Goal: Task Accomplishment & Management: Use online tool/utility

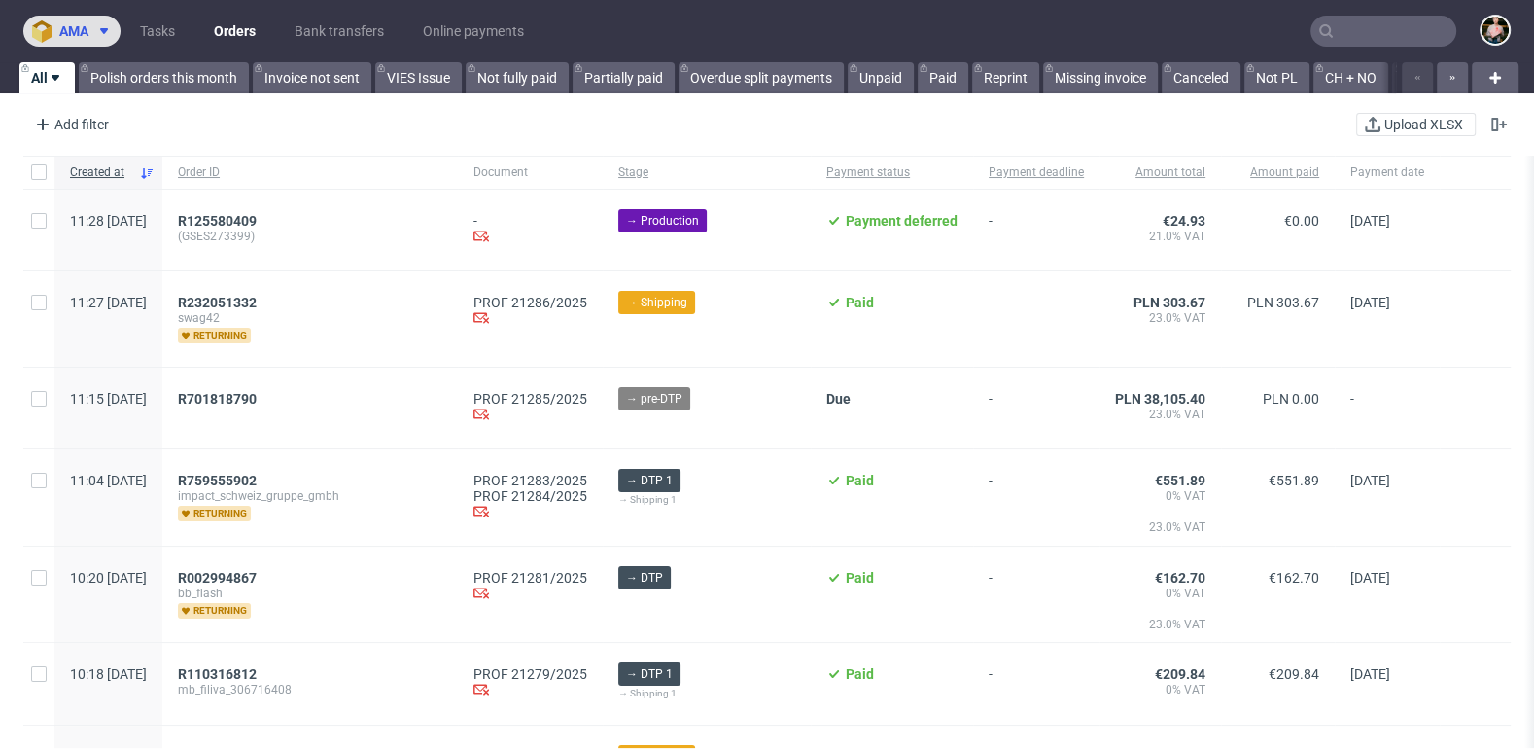
click at [81, 24] on span "ama" at bounding box center [73, 31] width 29 height 14
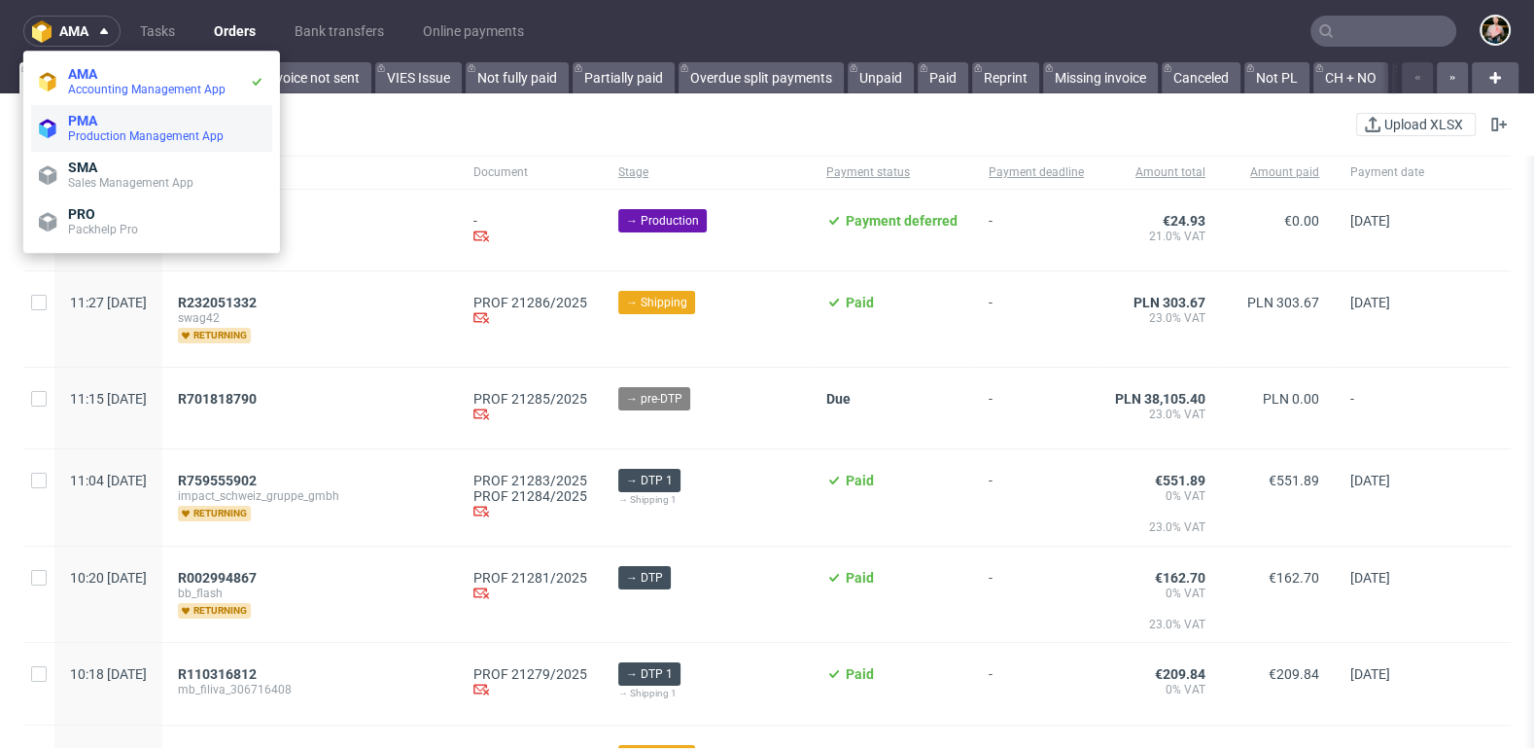
click at [111, 125] on span "PMA" at bounding box center [166, 121] width 196 height 16
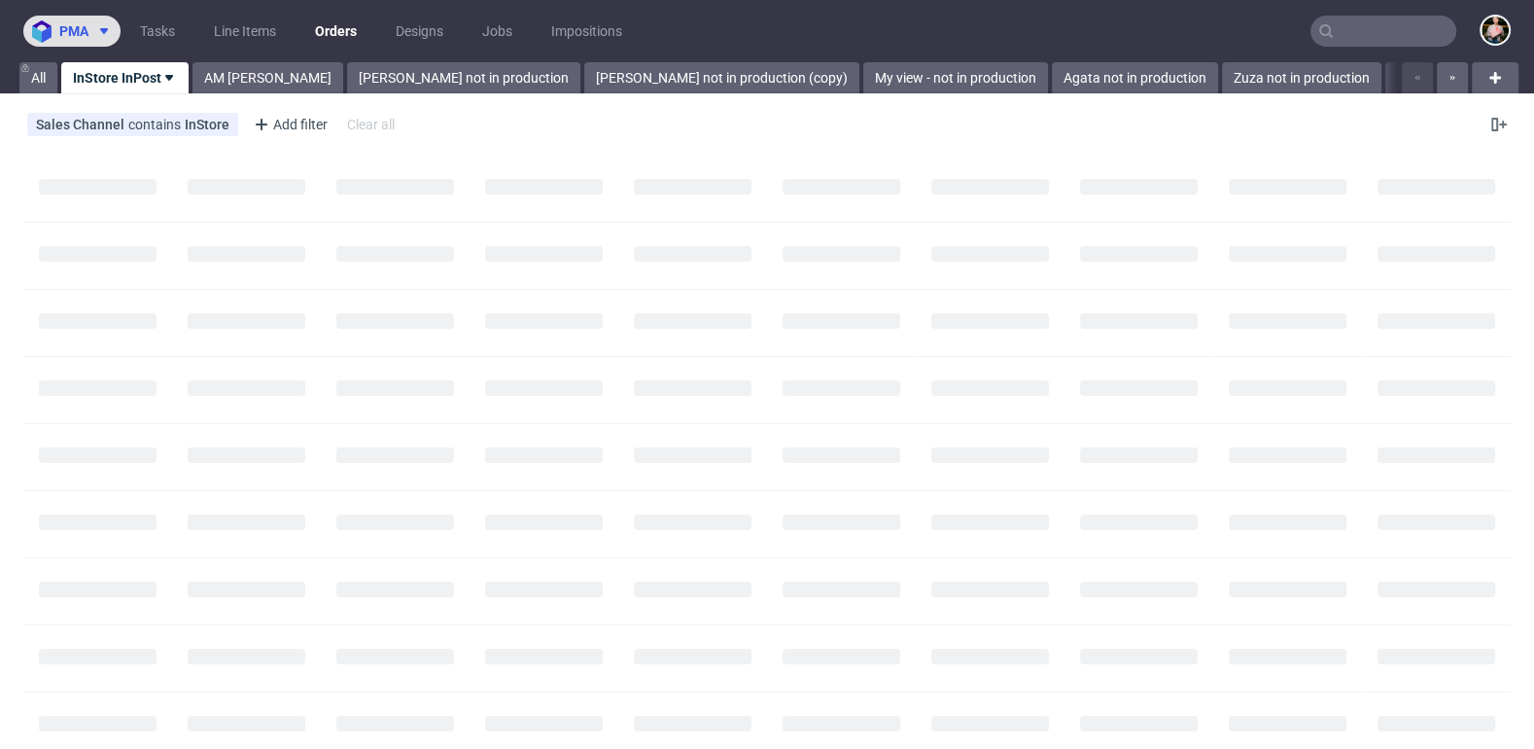
click at [79, 25] on span "pma" at bounding box center [73, 31] width 29 height 14
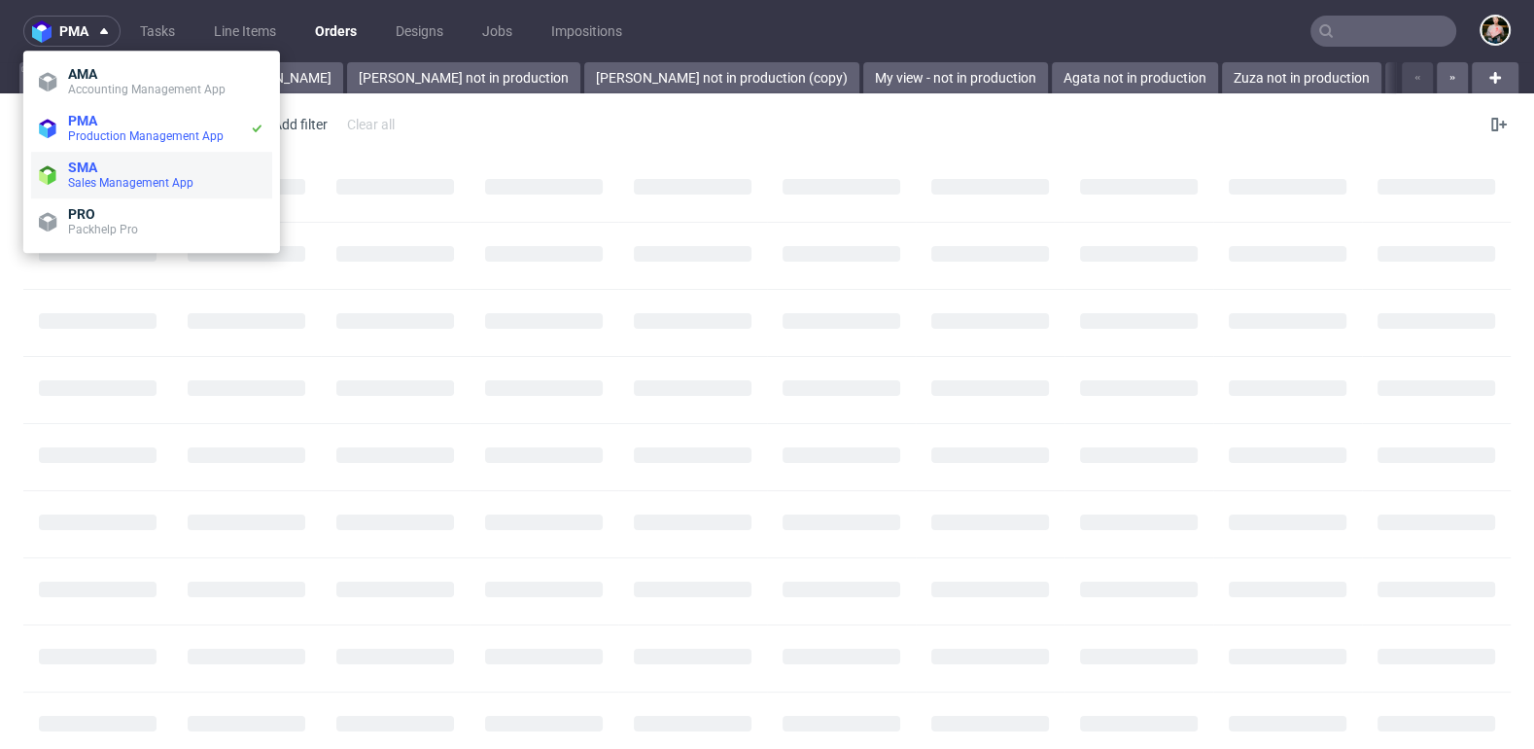
click at [83, 178] on span "Sales Management App" at bounding box center [130, 183] width 125 height 14
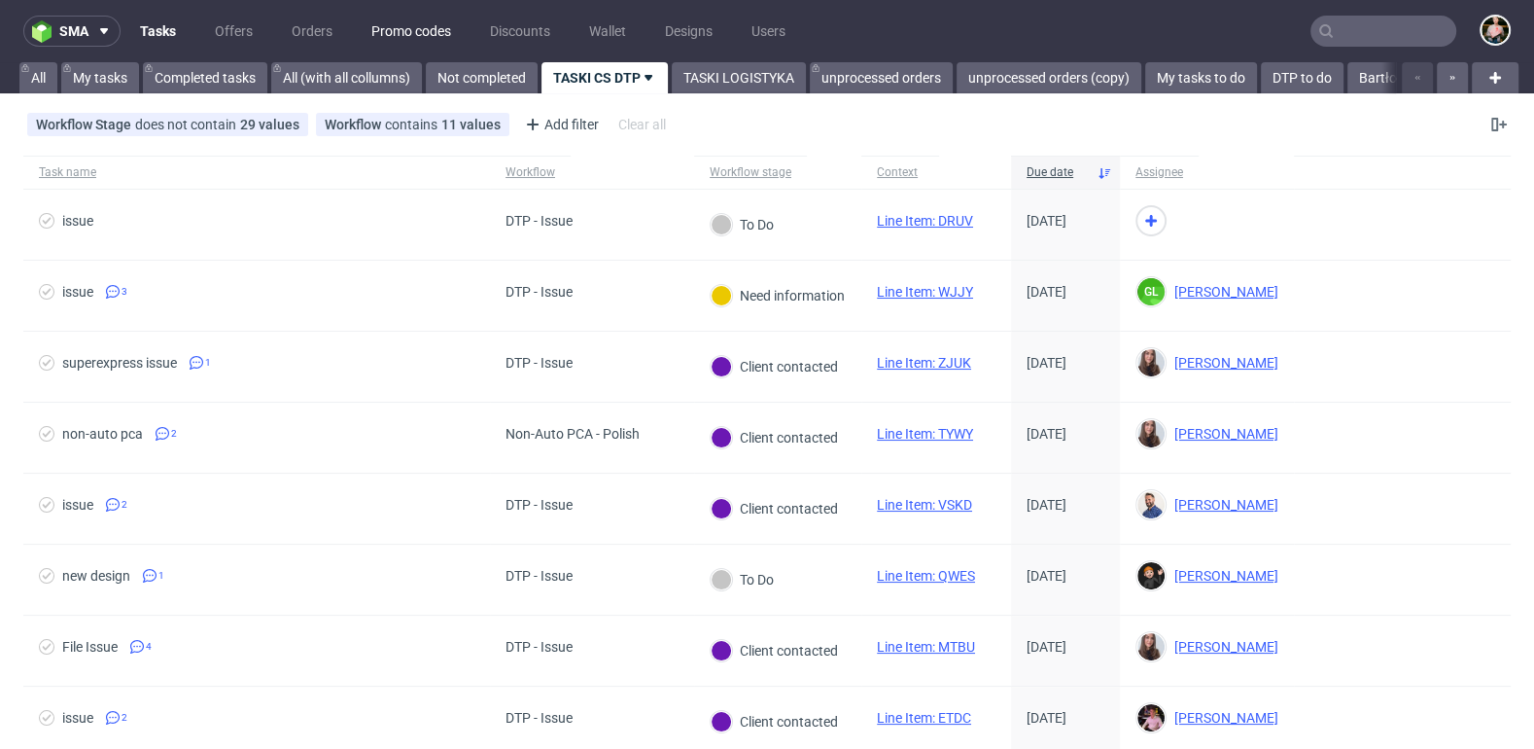
click at [396, 29] on link "Promo codes" at bounding box center [411, 31] width 103 height 31
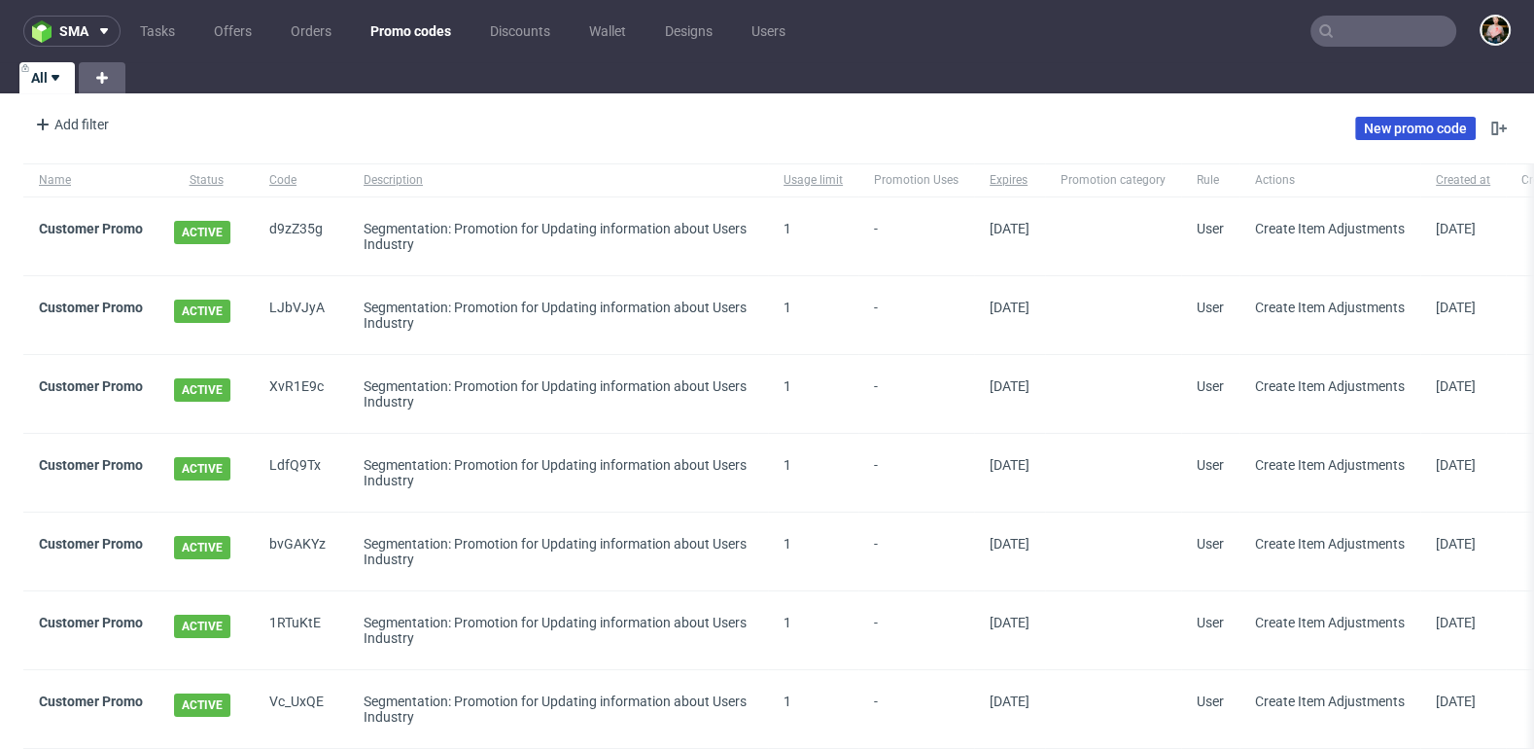
click at [1393, 128] on link "New promo code" at bounding box center [1415, 128] width 121 height 23
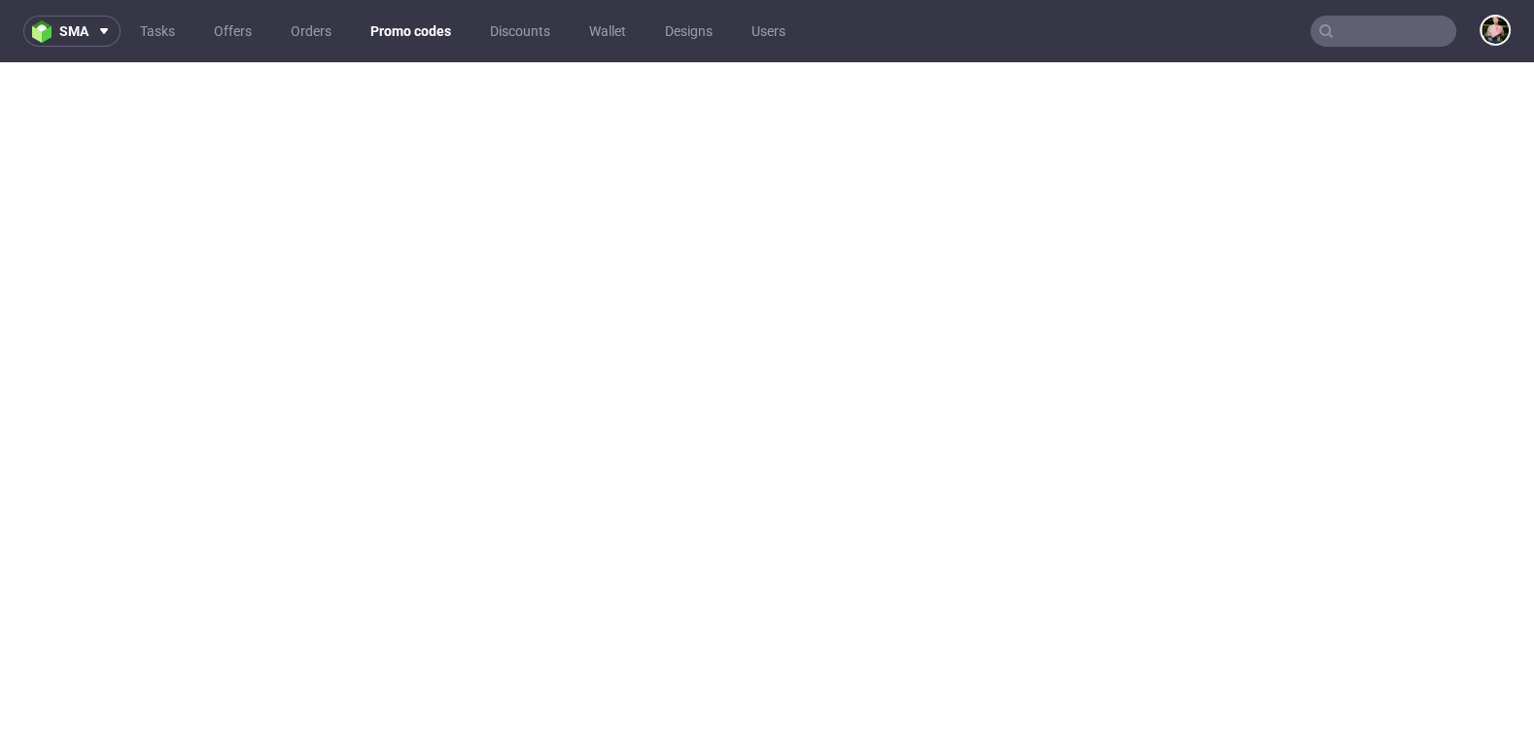
scroll to position [5, 0]
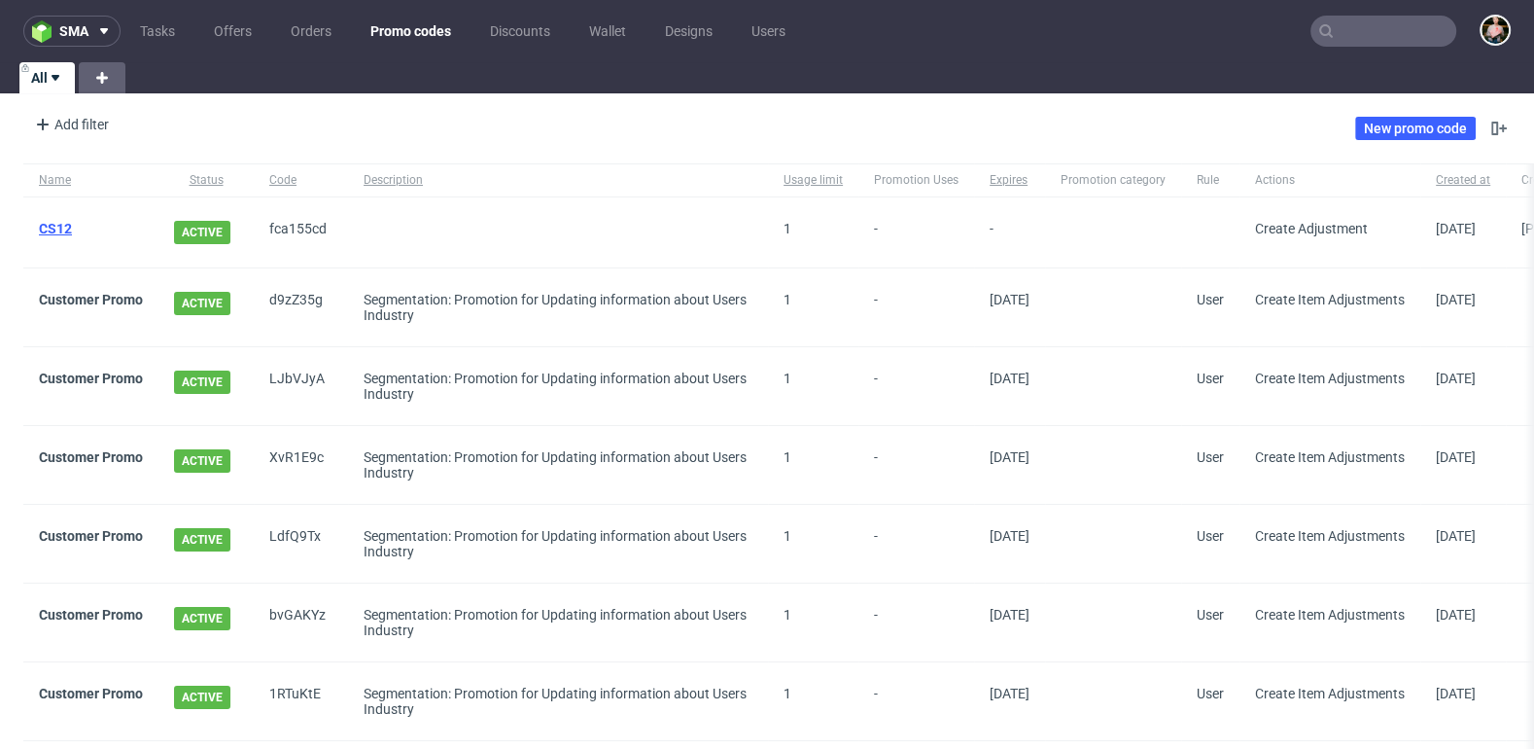
click at [55, 226] on link "CS12" at bounding box center [55, 229] width 33 height 16
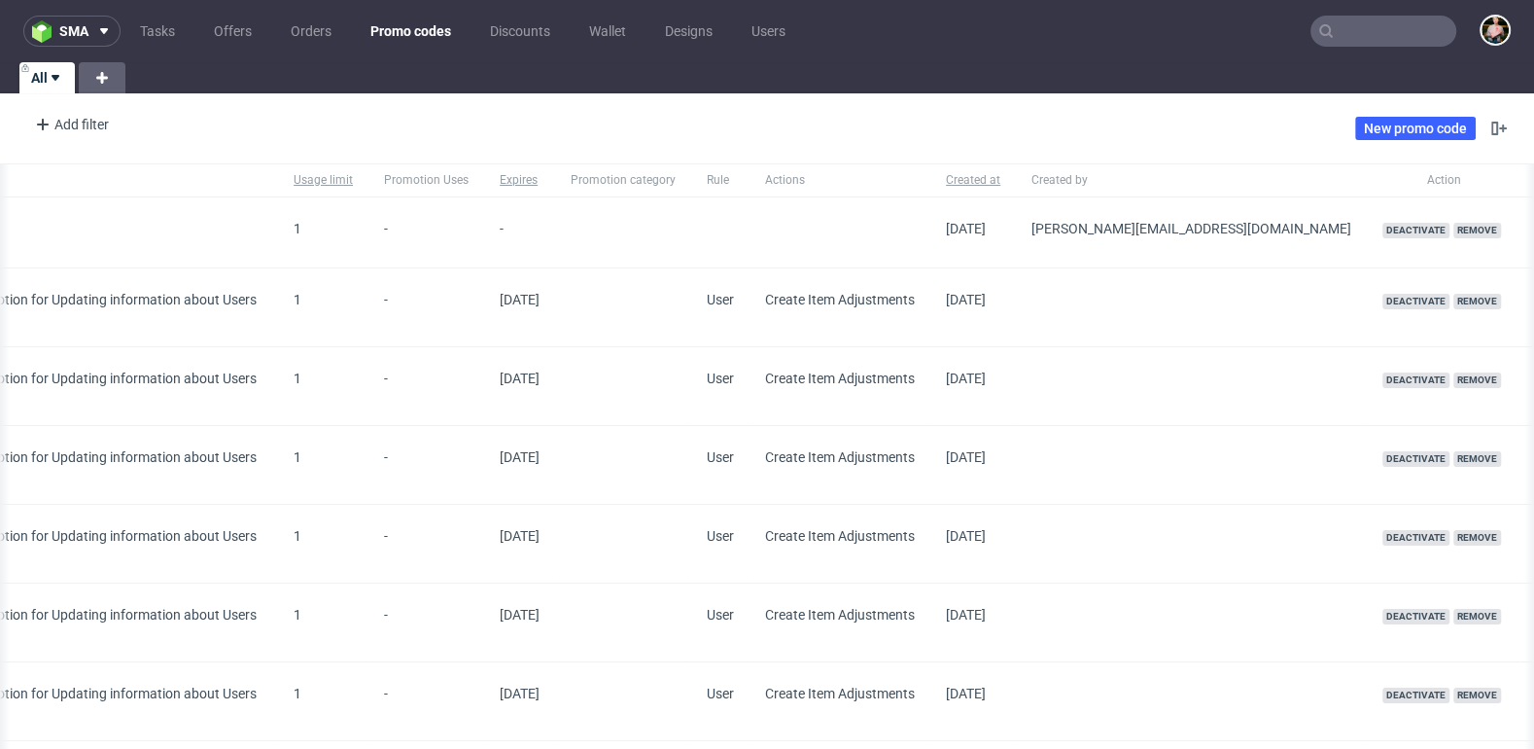
scroll to position [0, 545]
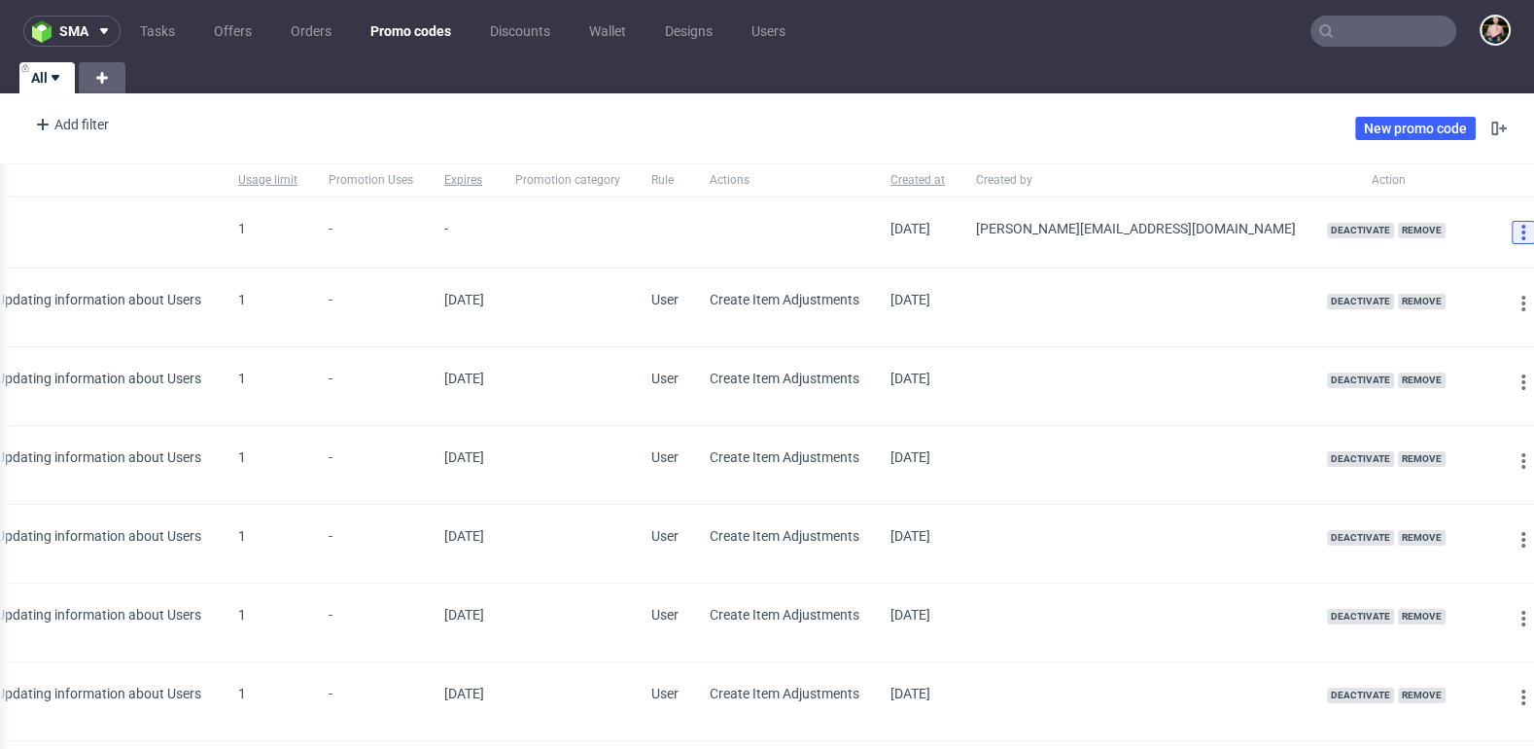
click at [1516, 227] on icon at bounding box center [1524, 233] width 16 height 16
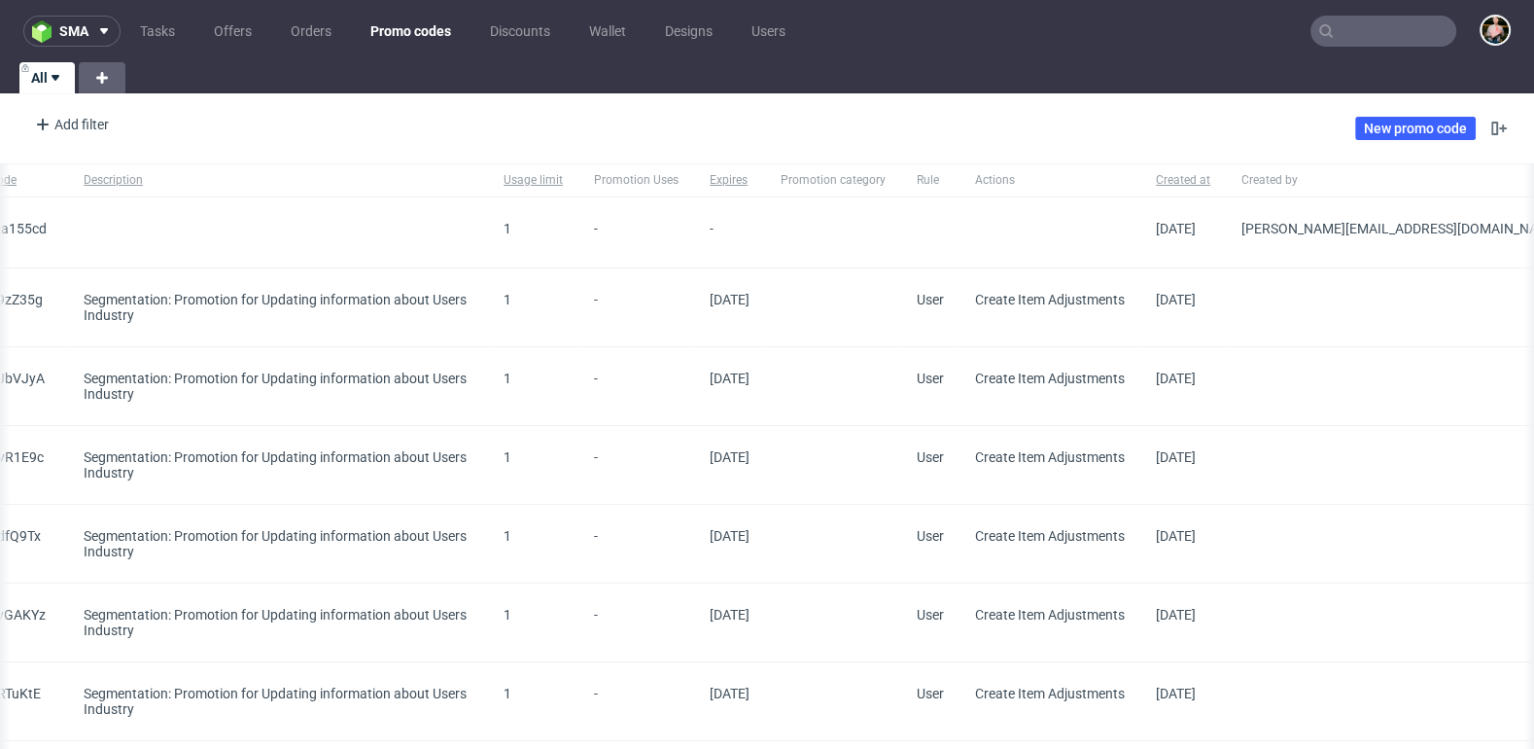
scroll to position [0, 545]
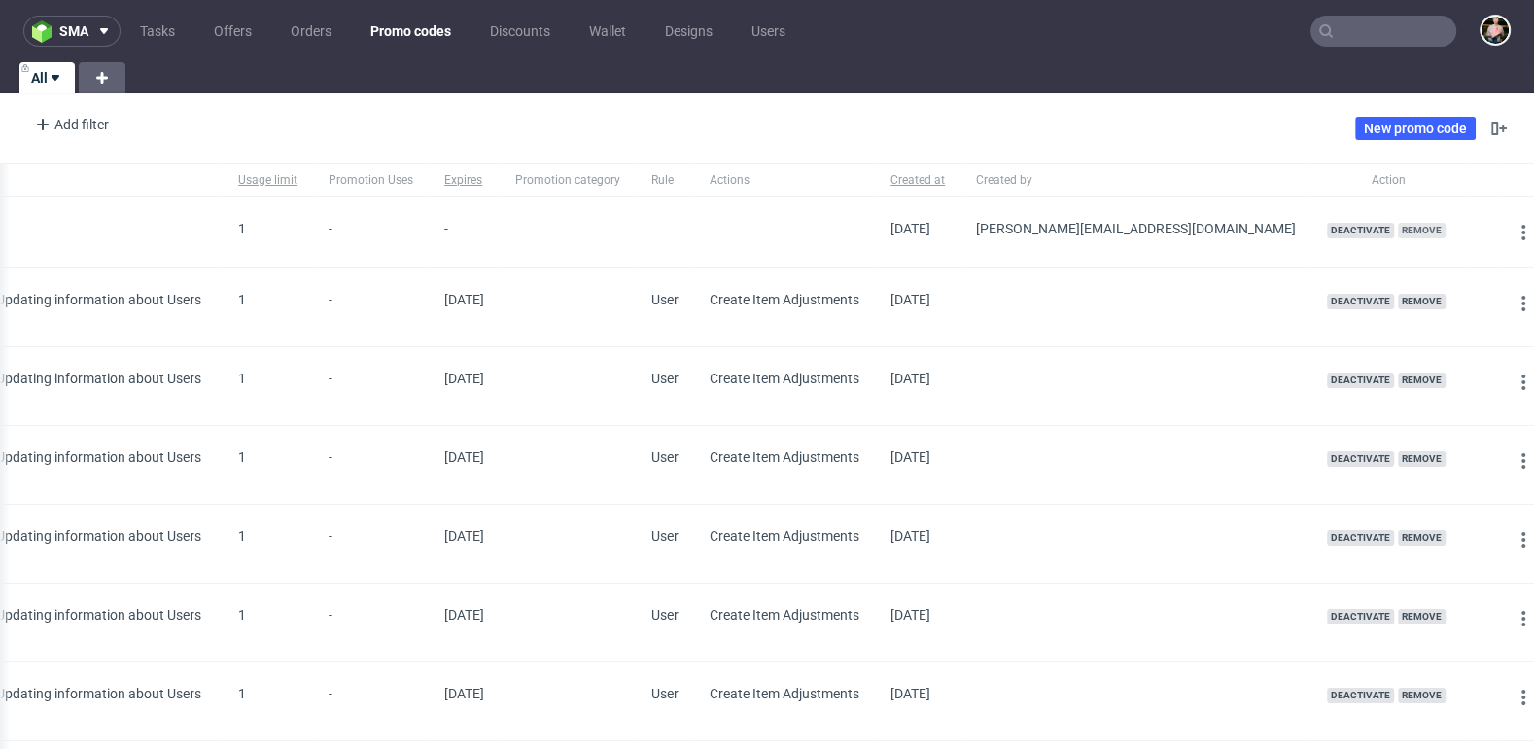
click at [1398, 229] on span "Remove" at bounding box center [1422, 231] width 48 height 16
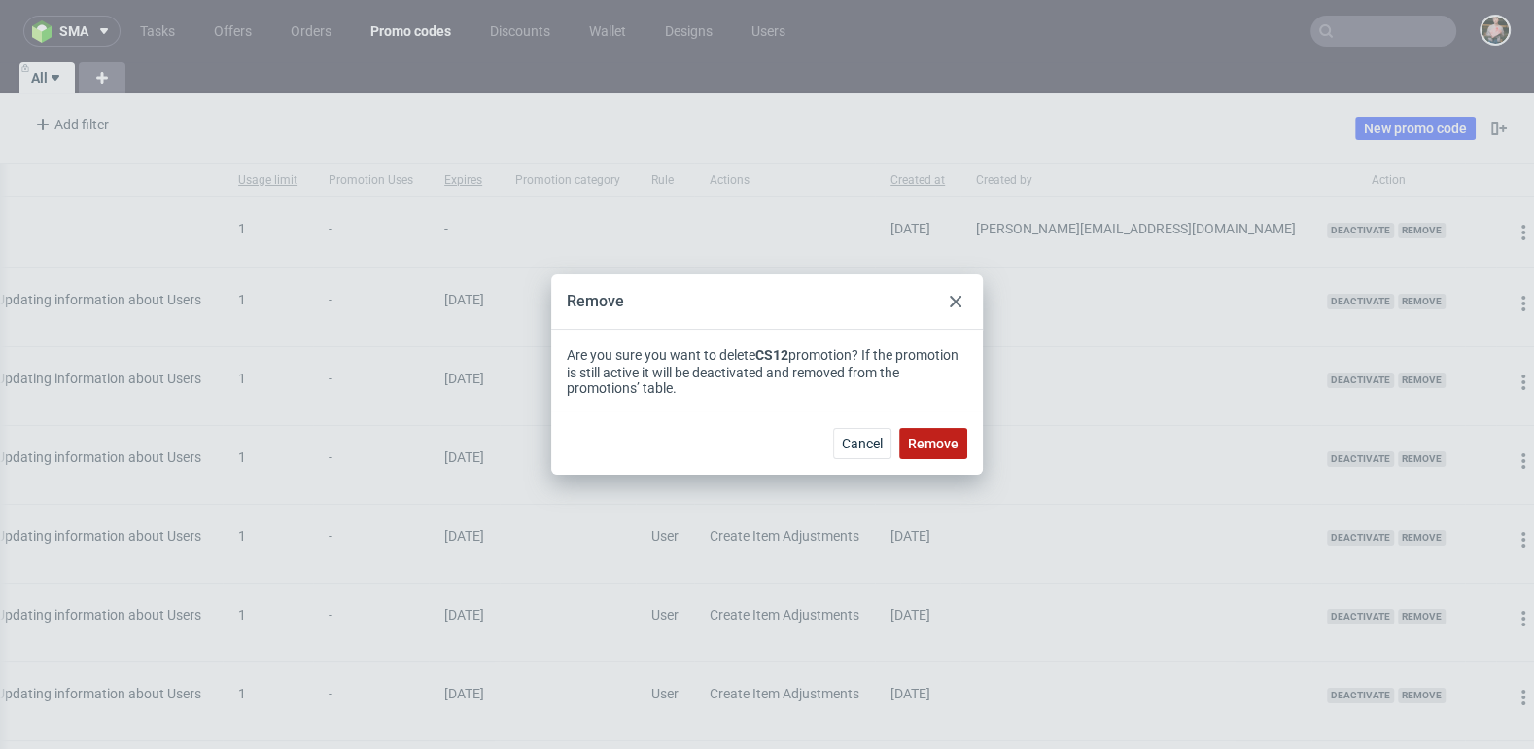
click at [951, 440] on span "Remove" at bounding box center [933, 444] width 51 height 14
